Goal: Use online tool/utility: Utilize a website feature to perform a specific function

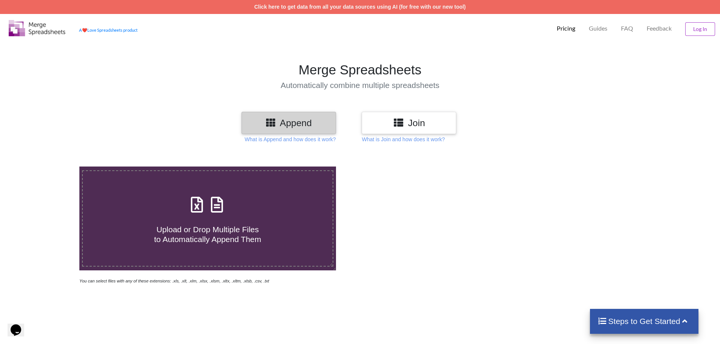
click at [242, 227] on span "Upload or Drop Multiple Files to Automatically Append Them" at bounding box center [207, 234] width 107 height 18
click at [51, 167] on input "Upload or Drop Multiple Files to Automatically Append Them" at bounding box center [51, 167] width 0 height 0
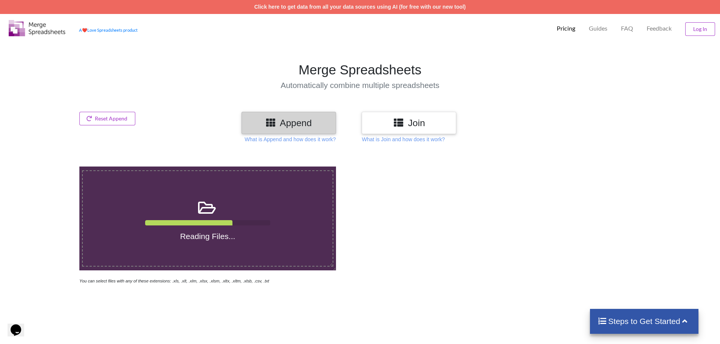
click at [197, 257] on label "Reading Files..." at bounding box center [207, 218] width 251 height 96
click at [51, 167] on input "Reading Files..." at bounding box center [51, 167] width 0 height 0
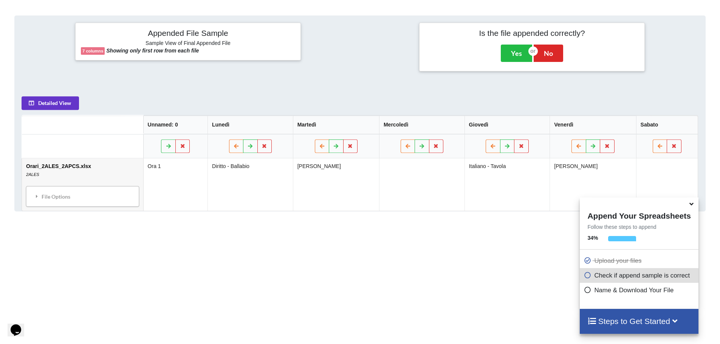
scroll to position [308, 0]
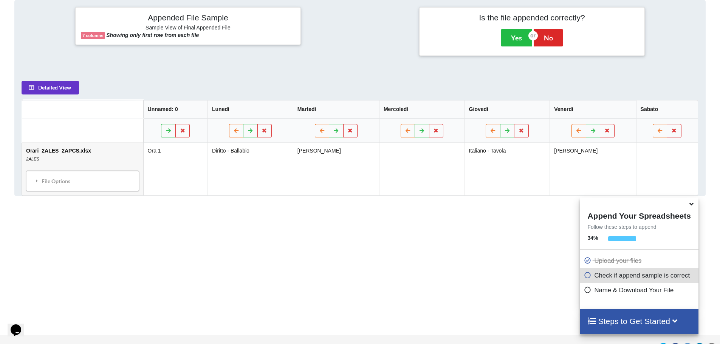
type input "C:\fakepath\2SETT_INVIO_DOCENTI.xlsx"
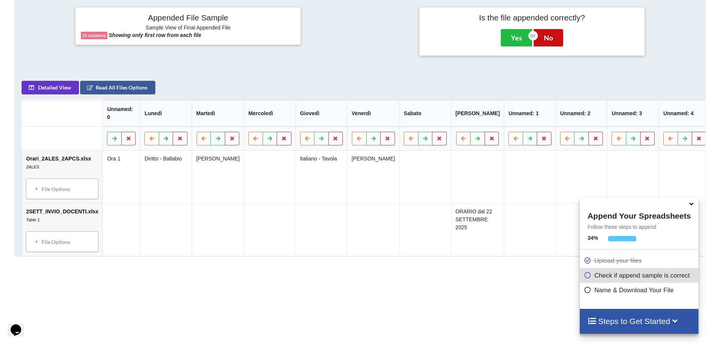
drag, startPoint x: 550, startPoint y: 42, endPoint x: 328, endPoint y: 317, distance: 353.4
click at [328, 317] on div "Add More Files to Automatically Append with Current You can select files with a…" at bounding box center [360, 111] width 720 height 538
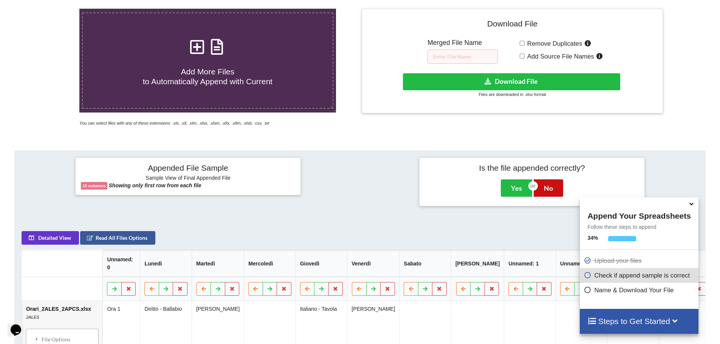
scroll to position [82, 0]
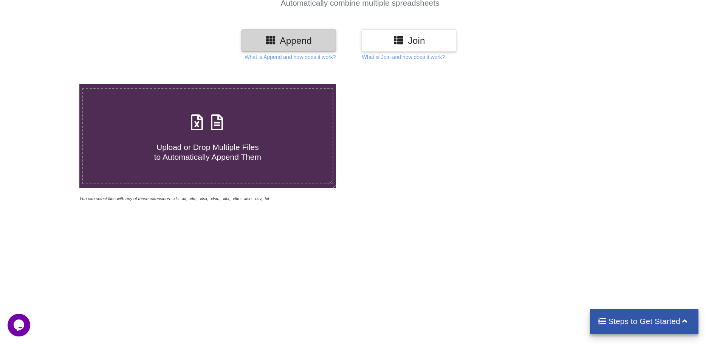
click at [229, 122] on div "Upload or Drop Multiple Files to Automatically Append Them" at bounding box center [208, 136] width 250 height 51
click at [51, 84] on input "Upload or Drop Multiple Files to Automatically Append Them" at bounding box center [51, 84] width 0 height 0
type input "C:\fakepath\2SETT_INVIO_DOCENTI.xlsx"
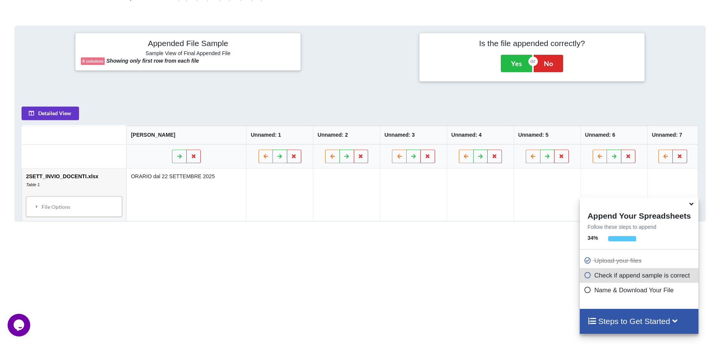
scroll to position [271, 0]
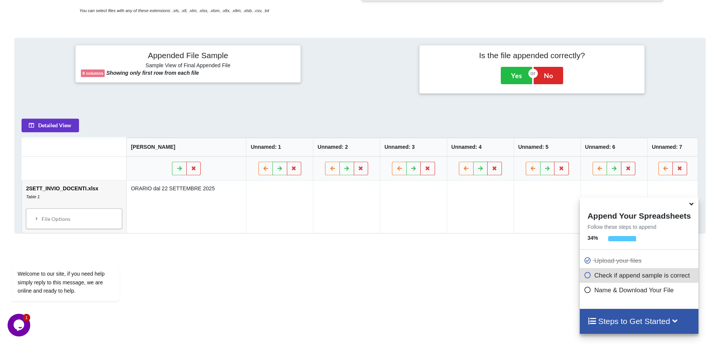
click at [595, 277] on p "Check if append sample is correct" at bounding box center [640, 275] width 113 height 9
click at [584, 277] on icon at bounding box center [588, 274] width 8 height 6
click at [592, 318] on icon at bounding box center [591, 321] width 9 height 8
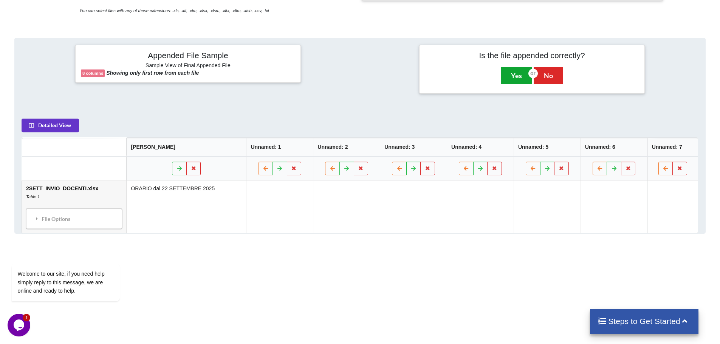
drag, startPoint x: 519, startPoint y: 77, endPoint x: 518, endPoint y: 82, distance: 5.0
click at [519, 77] on button "Yes" at bounding box center [516, 75] width 31 height 17
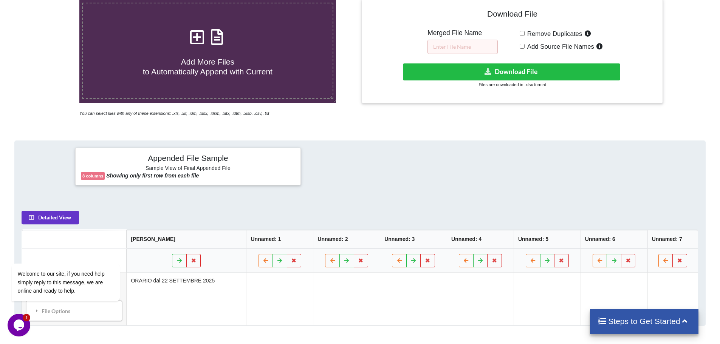
scroll to position [167, 0]
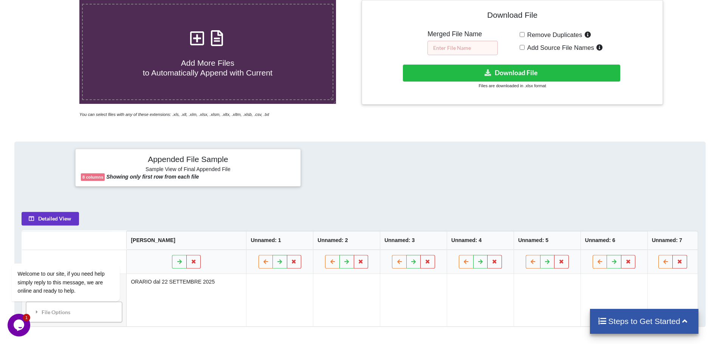
click at [473, 48] on input "text" at bounding box center [462, 48] width 70 height 14
type input "è"
type input "r"
type input "prova"
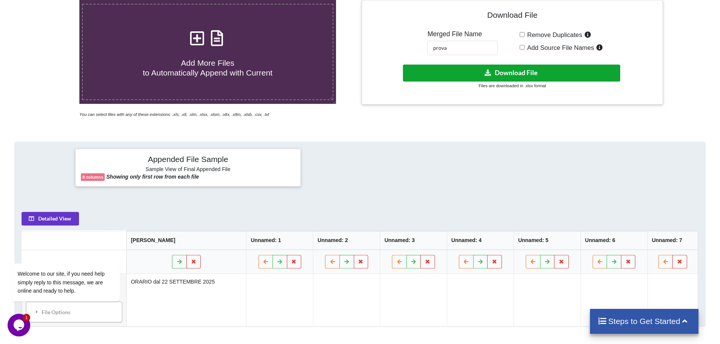
click at [517, 67] on button "Download File" at bounding box center [511, 73] width 217 height 17
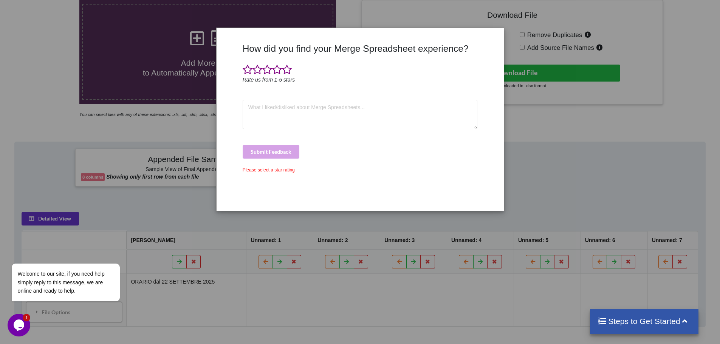
drag, startPoint x: 271, startPoint y: 169, endPoint x: 273, endPoint y: 158, distance: 10.7
click at [272, 169] on div "Please select a star rating" at bounding box center [360, 170] width 235 height 7
click at [274, 152] on div "Submit Feedback" at bounding box center [360, 152] width 235 height 14
click at [288, 113] on textarea at bounding box center [360, 114] width 235 height 29
click at [244, 71] on span at bounding box center [248, 70] width 10 height 11
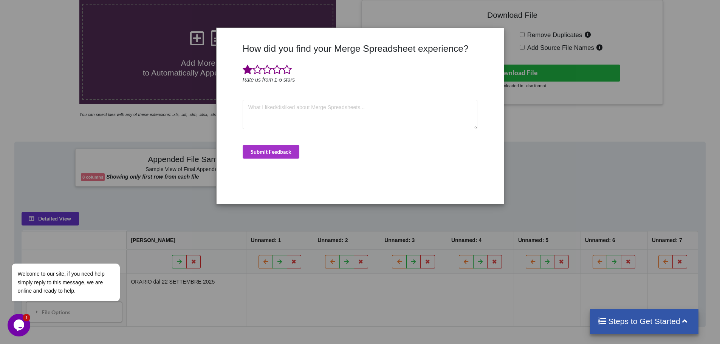
click at [286, 69] on span at bounding box center [287, 70] width 10 height 11
click at [273, 143] on div "How did you find your Merge Spreadsheet experience? Rate us from 1-5 stars Subm…" at bounding box center [360, 120] width 239 height 155
click at [275, 149] on button "Submit Feedback" at bounding box center [271, 152] width 57 height 14
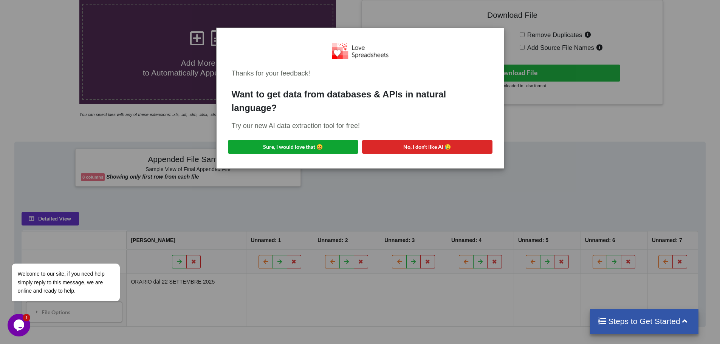
click at [336, 146] on button "Sure, I would love that 😀" at bounding box center [293, 147] width 130 height 14
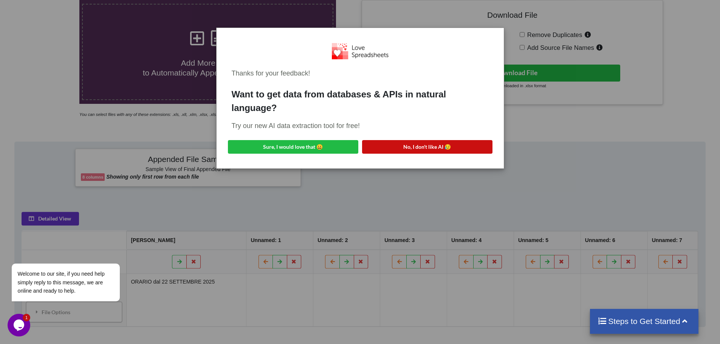
click at [418, 142] on button "No, I don't like AI 😥" at bounding box center [427, 147] width 130 height 14
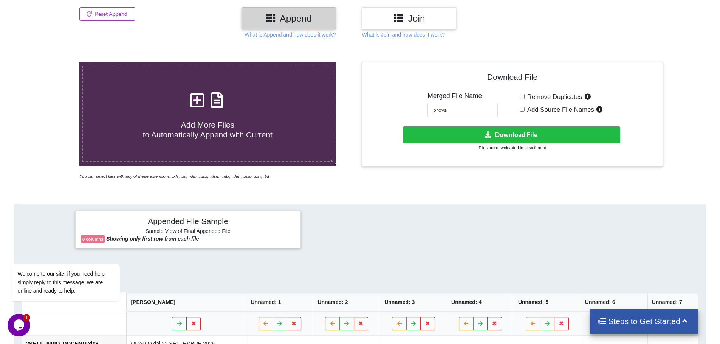
scroll to position [0, 0]
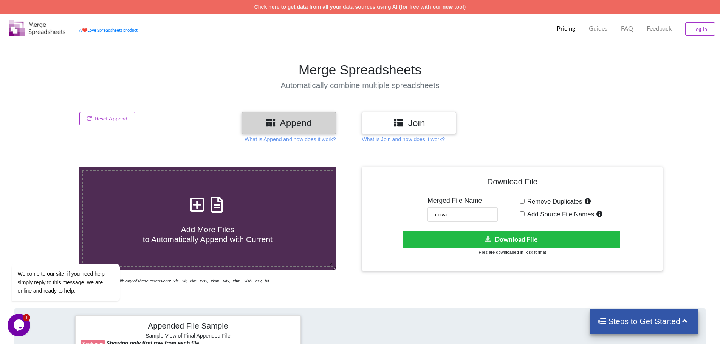
click at [390, 121] on h3 "Join" at bounding box center [408, 123] width 83 height 11
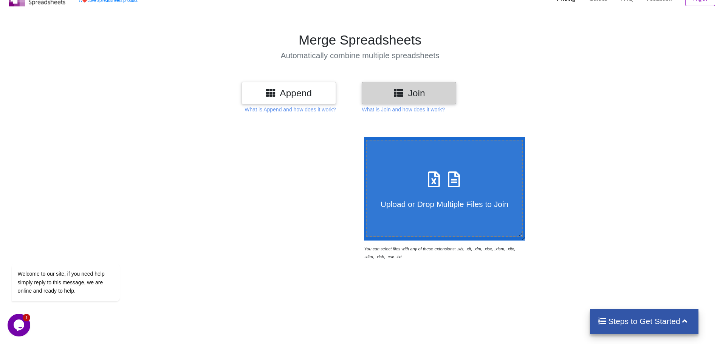
scroll to position [76, 0]
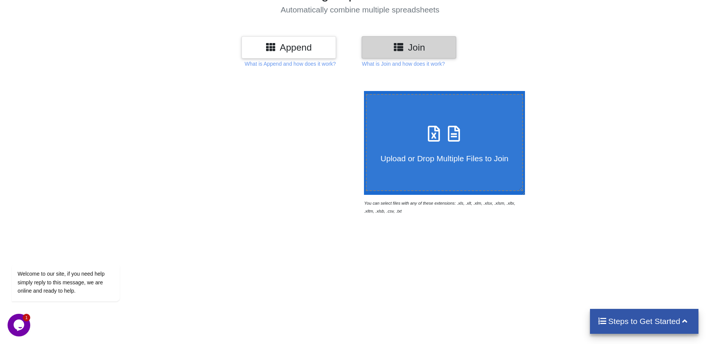
click at [268, 31] on section "Merge Spreadsheets Automatically combine multiple spreadsheets" at bounding box center [360, 0] width 720 height 71
click at [268, 46] on icon at bounding box center [270, 46] width 11 height 9
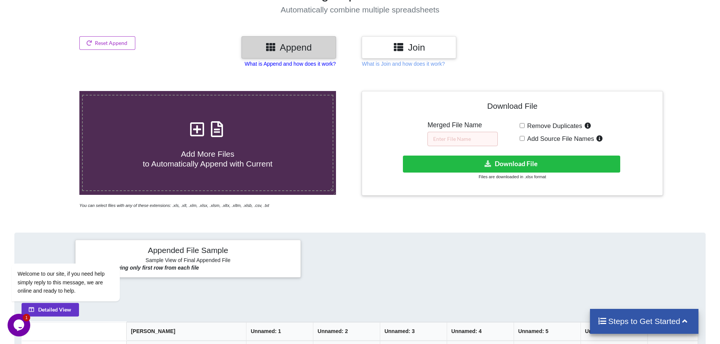
click at [283, 63] on p "What is Append and how does it work?" at bounding box center [290, 64] width 91 height 8
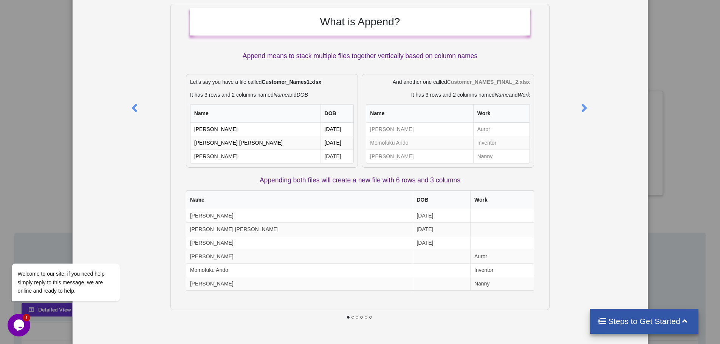
scroll to position [40, 0]
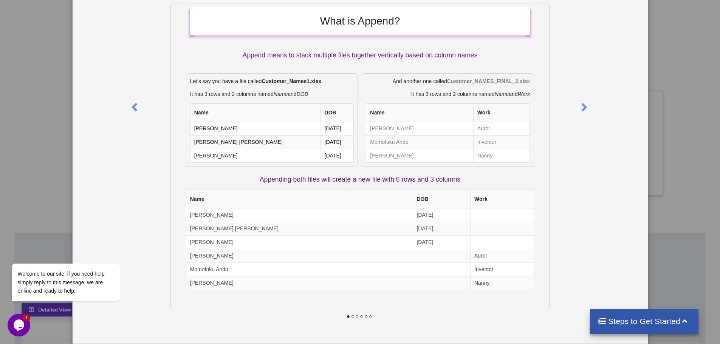
click at [53, 70] on div "What is Append? Append means to stack multiple files together vertically based …" at bounding box center [360, 172] width 720 height 344
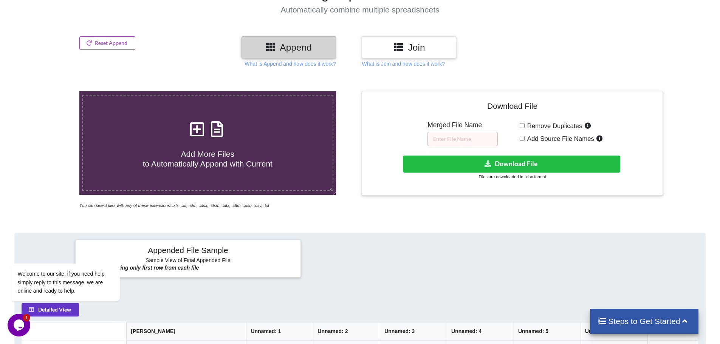
click at [640, 42] on div at bounding box center [604, 47] width 122 height 22
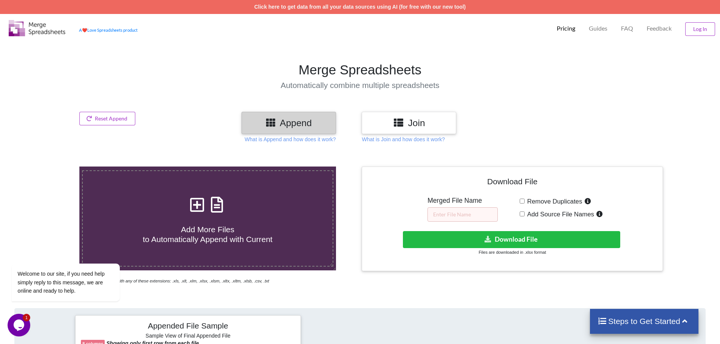
scroll to position [265, 0]
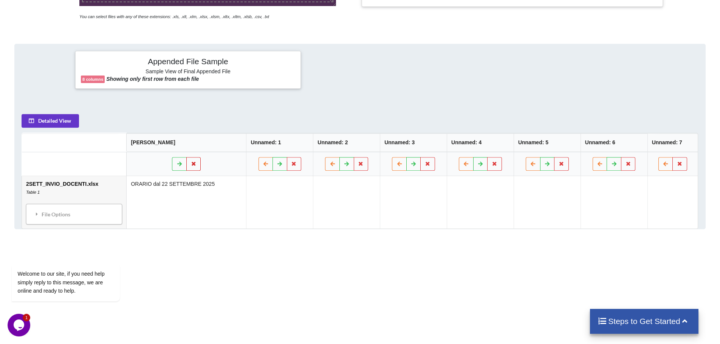
drag, startPoint x: 209, startPoint y: 167, endPoint x: 189, endPoint y: 169, distance: 19.8
click at [189, 169] on div at bounding box center [186, 164] width 111 height 14
click at [176, 166] on icon at bounding box center [179, 163] width 6 height 5
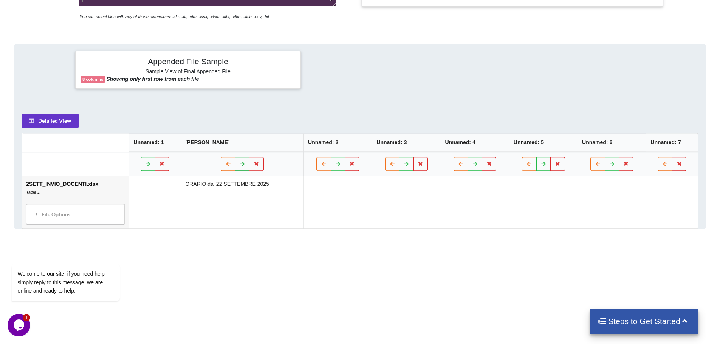
click at [237, 168] on button at bounding box center [242, 164] width 15 height 14
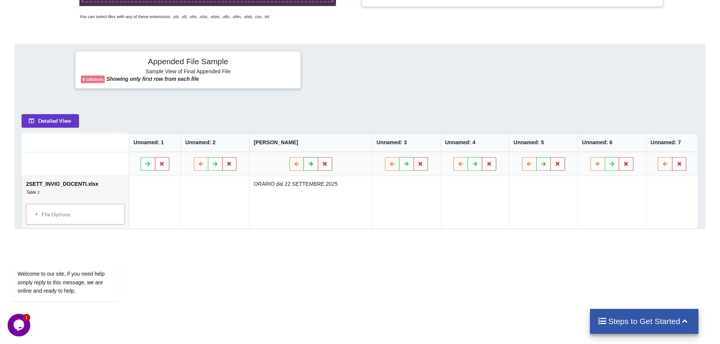
click at [308, 163] on icon at bounding box center [311, 163] width 6 height 5
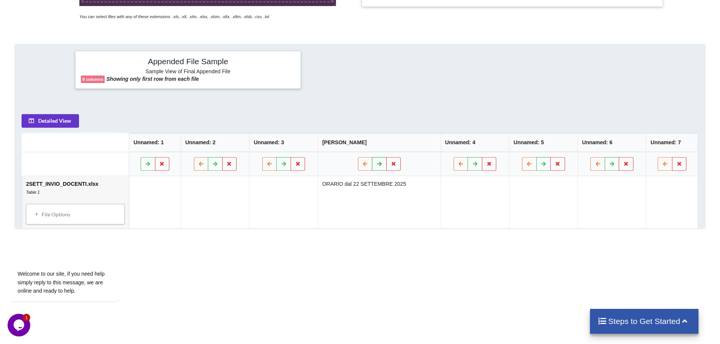
click at [376, 165] on icon at bounding box center [379, 163] width 6 height 5
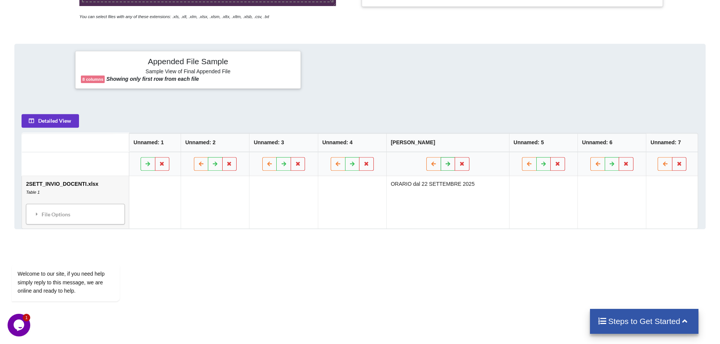
click at [445, 165] on icon at bounding box center [448, 163] width 6 height 5
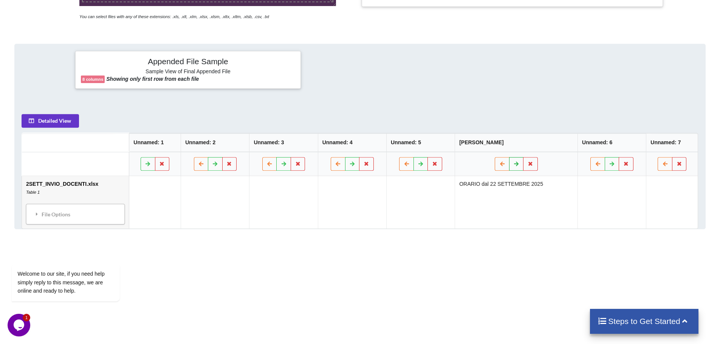
click at [518, 169] on button at bounding box center [516, 164] width 15 height 14
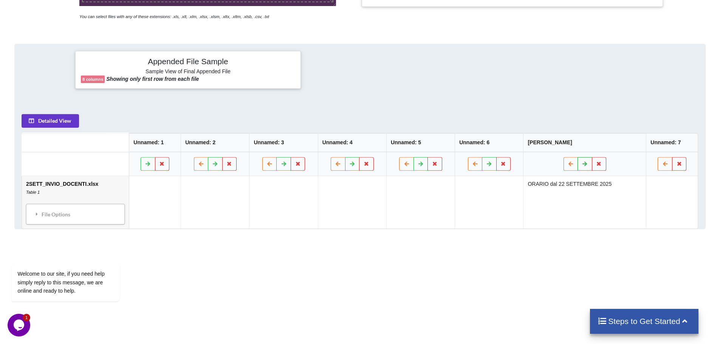
click at [584, 166] on button at bounding box center [584, 164] width 15 height 14
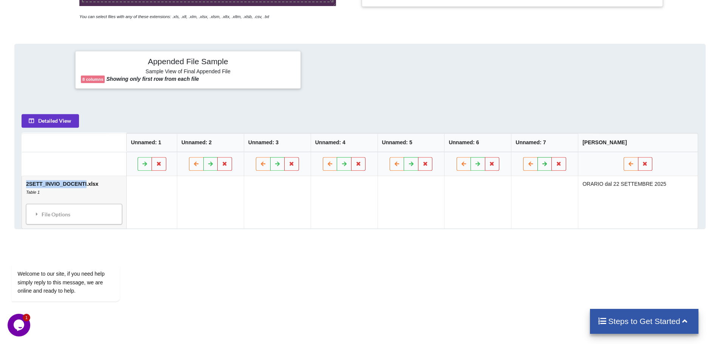
click at [578, 166] on th at bounding box center [544, 164] width 67 height 24
click at [72, 194] on td "2SETT_INVIO_DOCENTI.xlsx Table 1 File Options Import Other Sheets File Options …" at bounding box center [74, 202] width 104 height 53
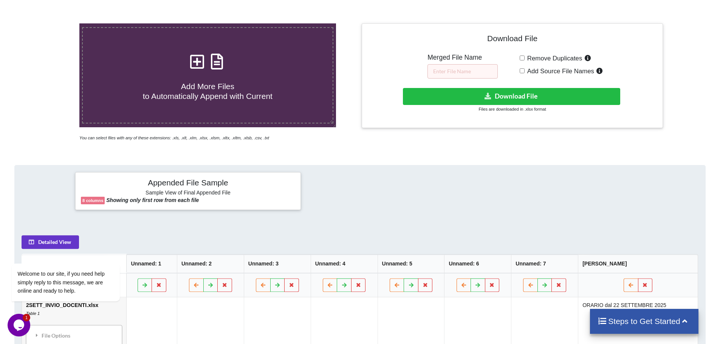
scroll to position [38, 0]
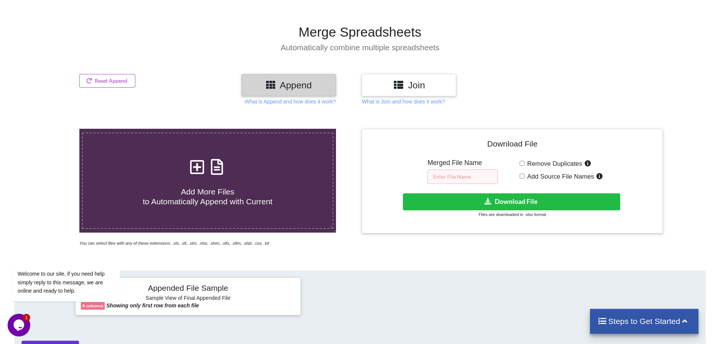
click at [463, 178] on input "text" at bounding box center [462, 177] width 70 height 14
type input "prova"
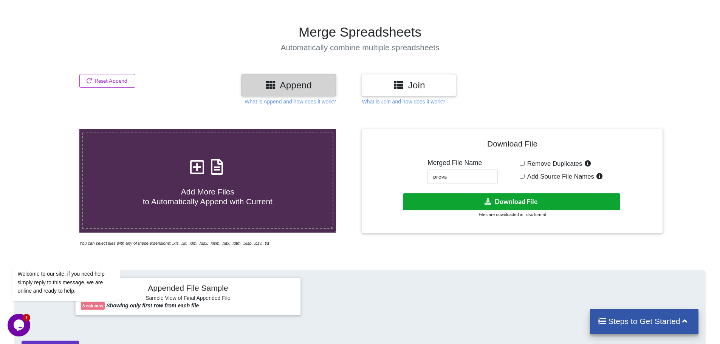
click at [511, 207] on button "Download File" at bounding box center [511, 201] width 217 height 17
